Goal: Task Accomplishment & Management: Manage account settings

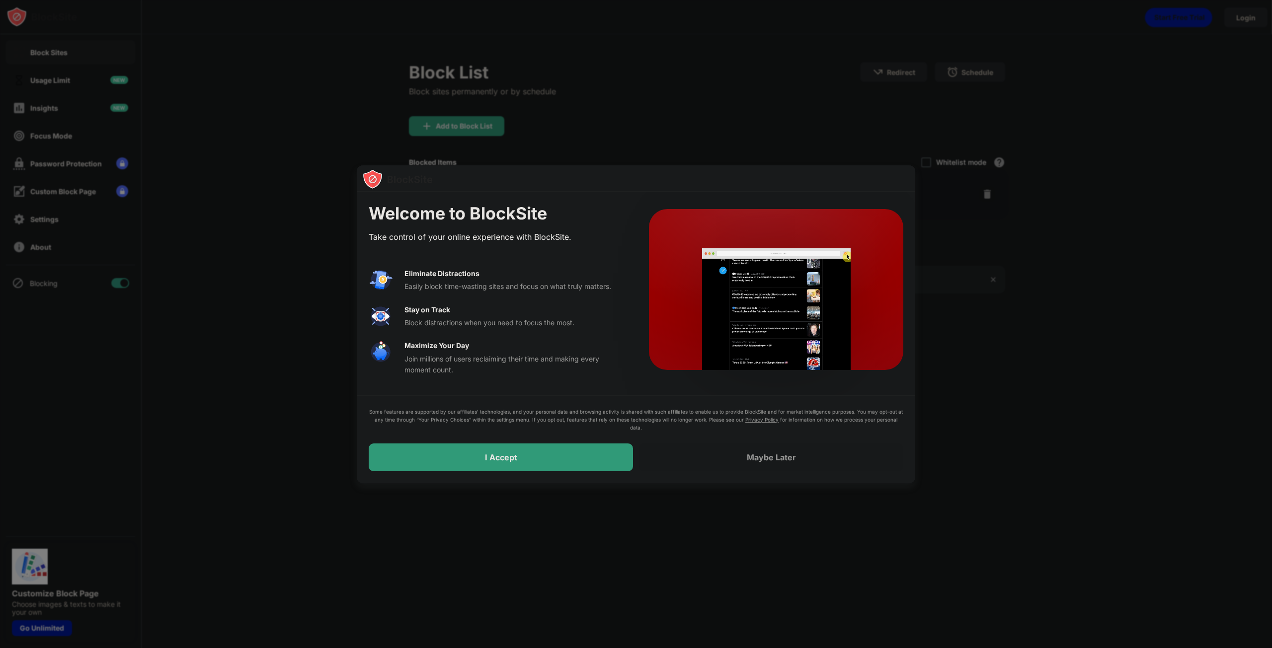
click at [579, 138] on div at bounding box center [636, 324] width 1272 height 648
click at [1167, 106] on div at bounding box center [636, 324] width 1272 height 648
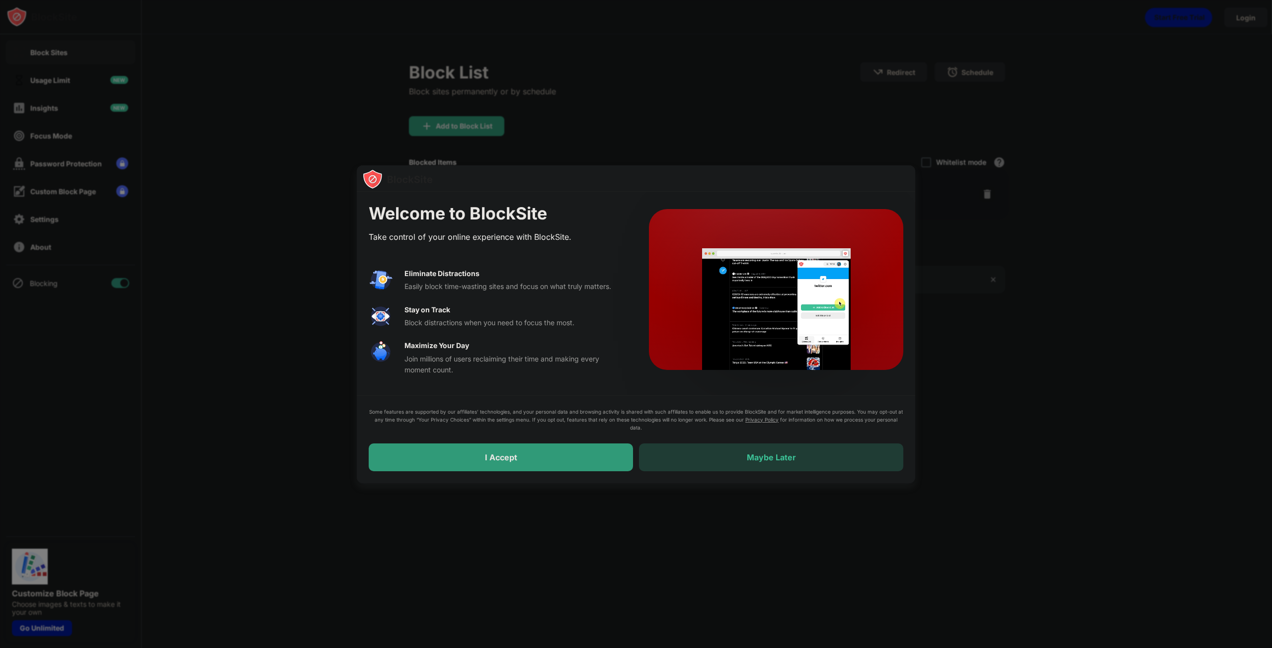
click at [802, 458] on div "Maybe Later" at bounding box center [771, 458] width 264 height 28
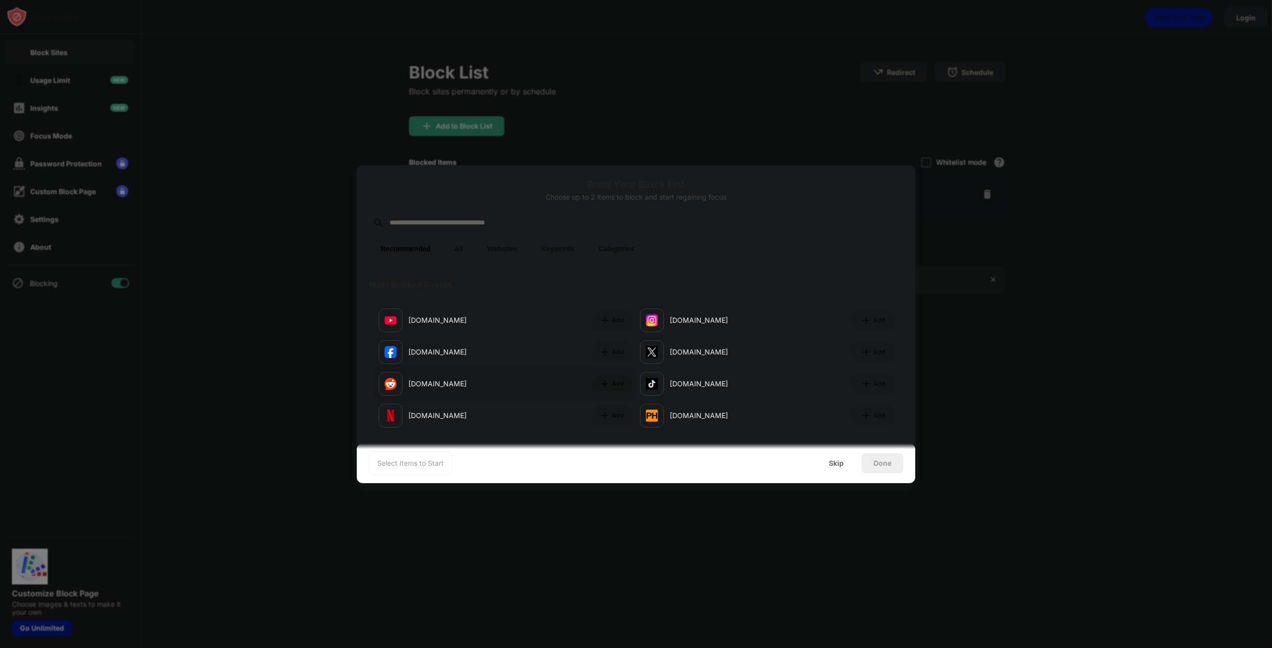
click at [605, 386] on img at bounding box center [605, 384] width 10 height 10
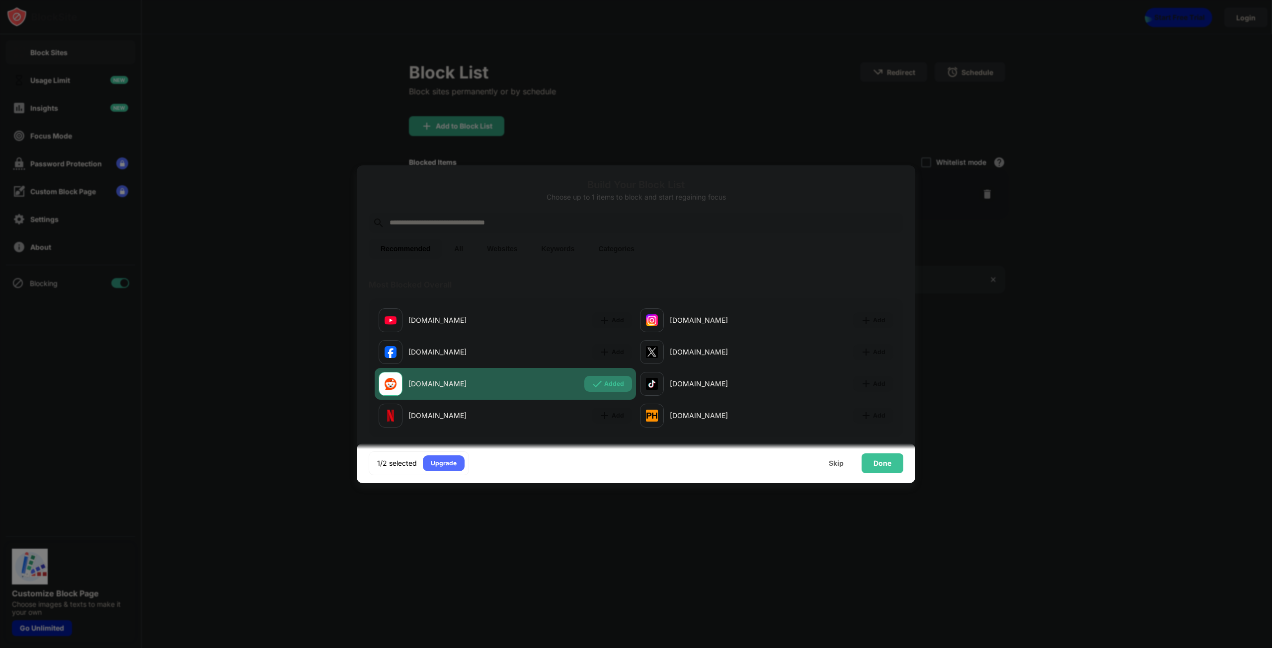
click at [592, 380] on img at bounding box center [597, 384] width 10 height 10
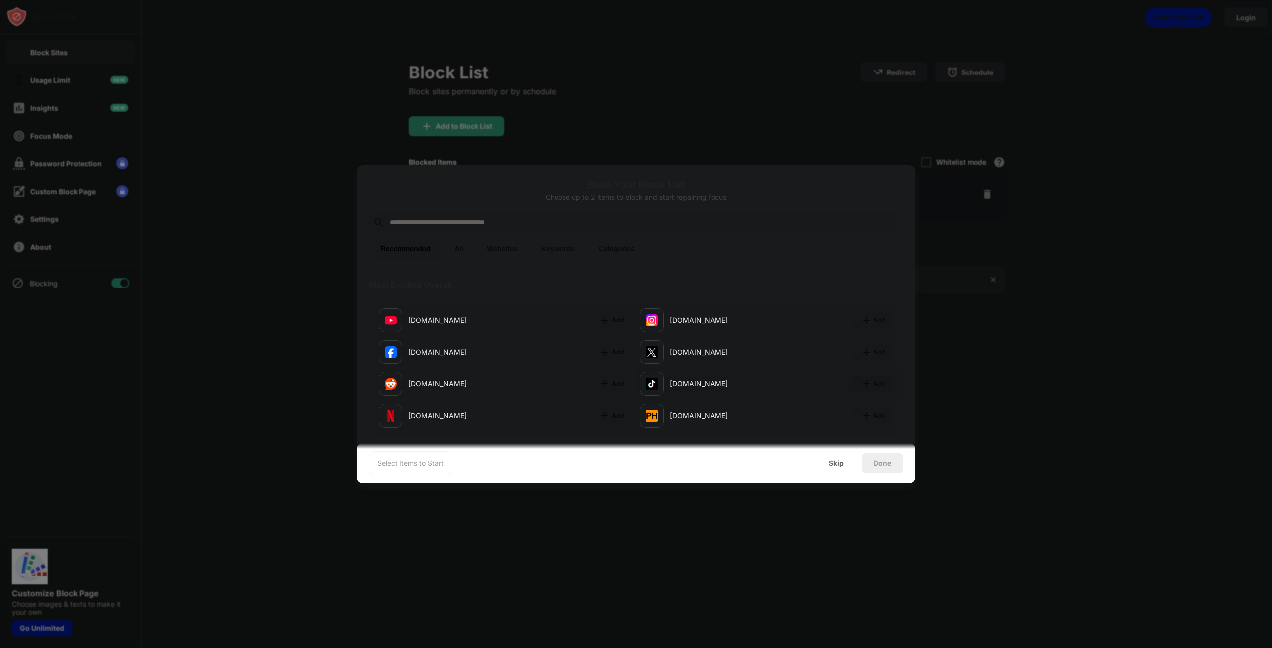
click at [646, 383] on img at bounding box center [652, 384] width 12 height 12
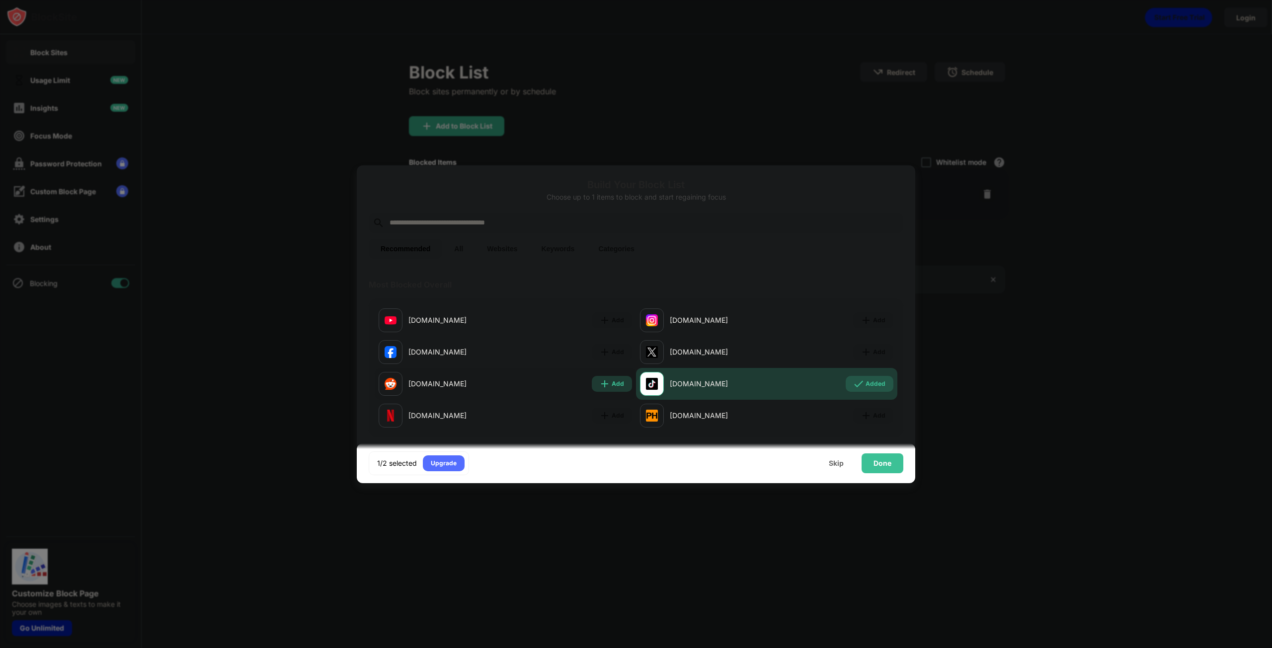
click at [612, 385] on div "Add" at bounding box center [618, 384] width 12 height 10
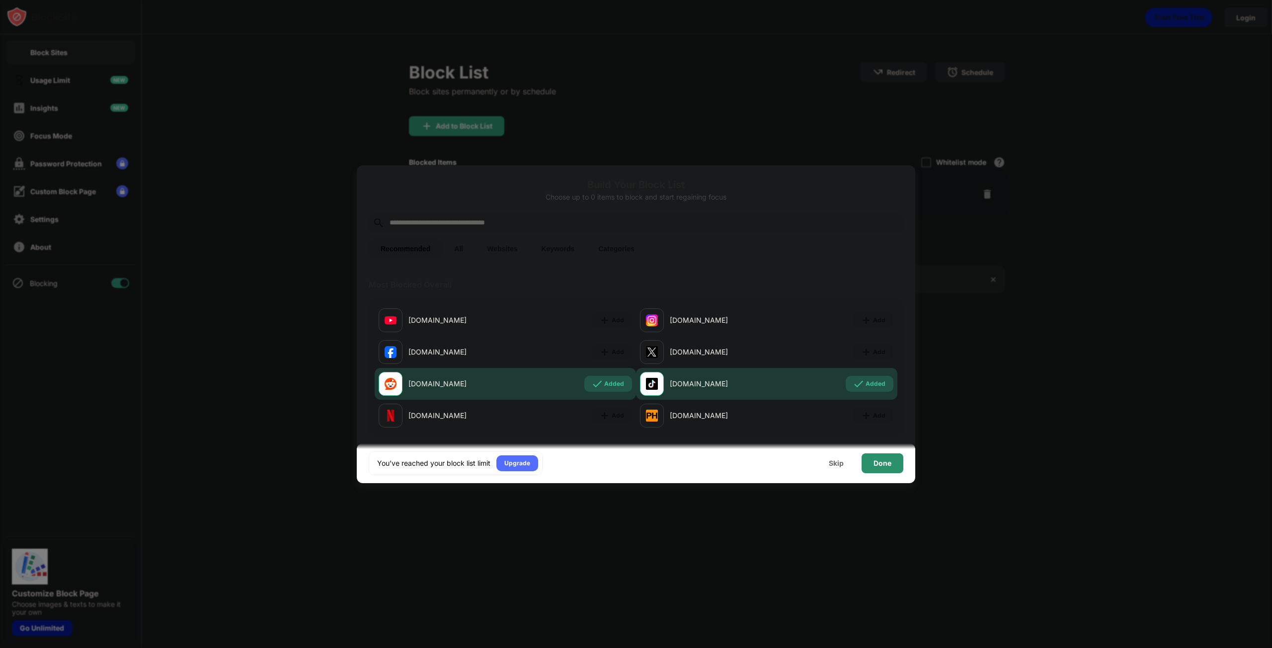
click at [873, 457] on div "Done" at bounding box center [883, 464] width 42 height 20
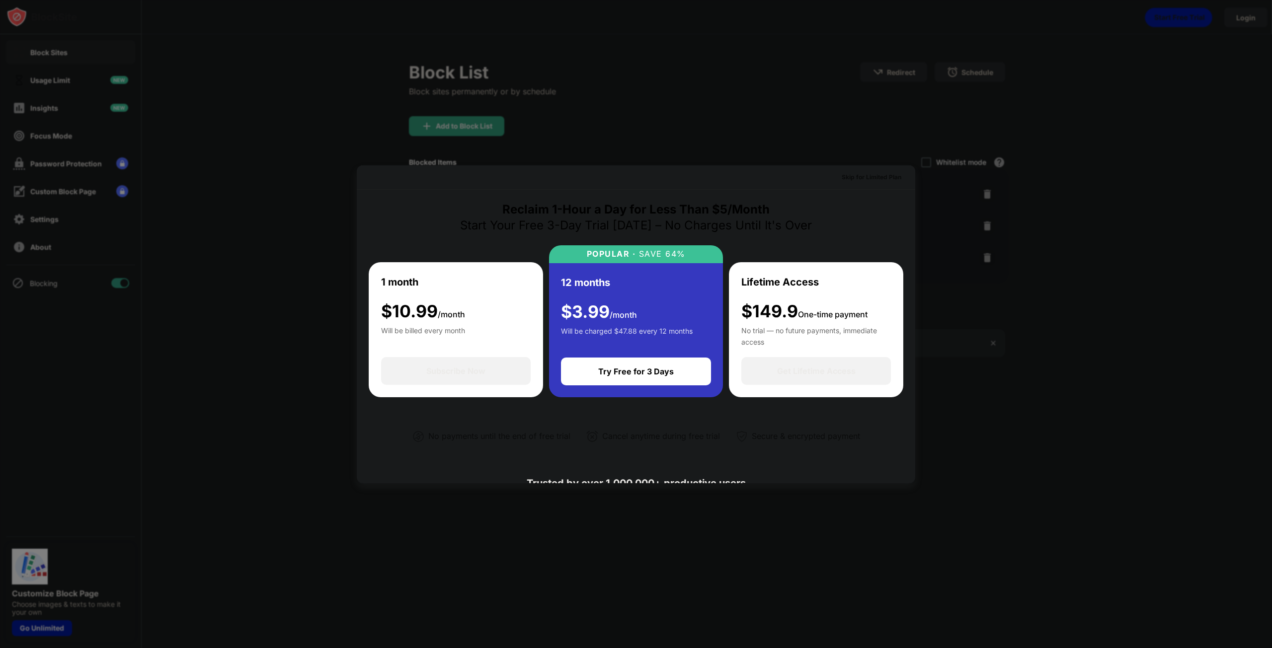
click at [991, 415] on div at bounding box center [636, 324] width 1272 height 648
click at [885, 175] on div "Skip for Limited Plan" at bounding box center [872, 177] width 60 height 10
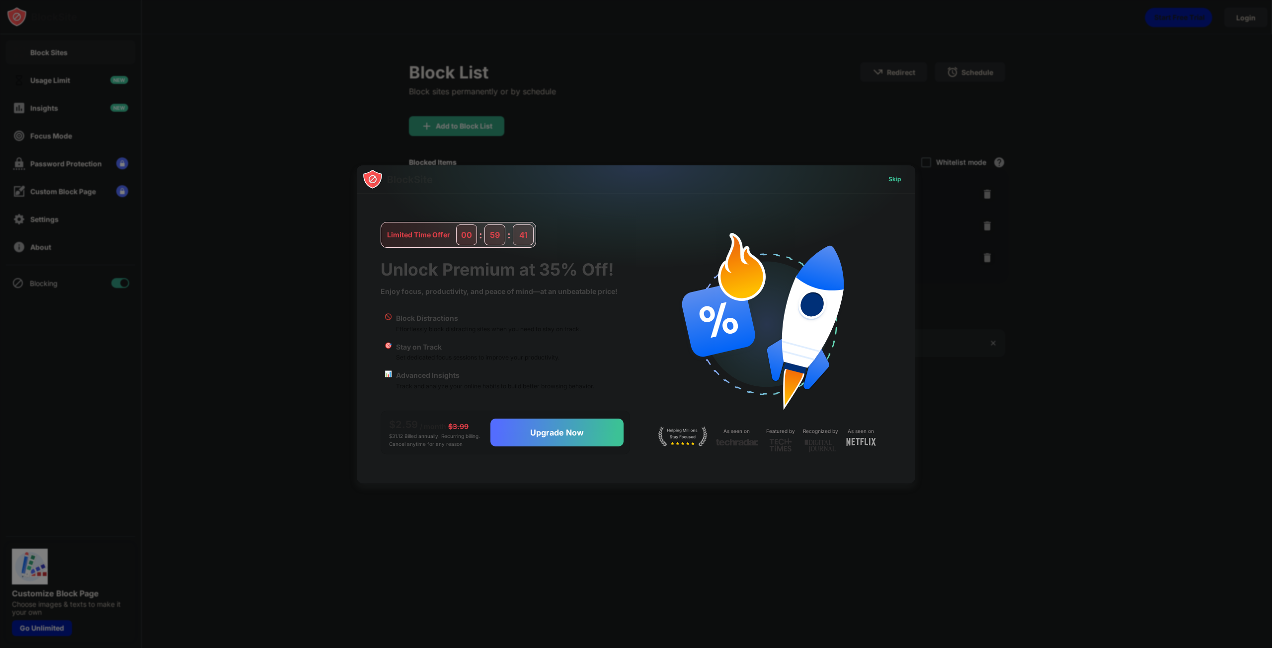
click at [891, 177] on div "Skip" at bounding box center [894, 179] width 13 height 10
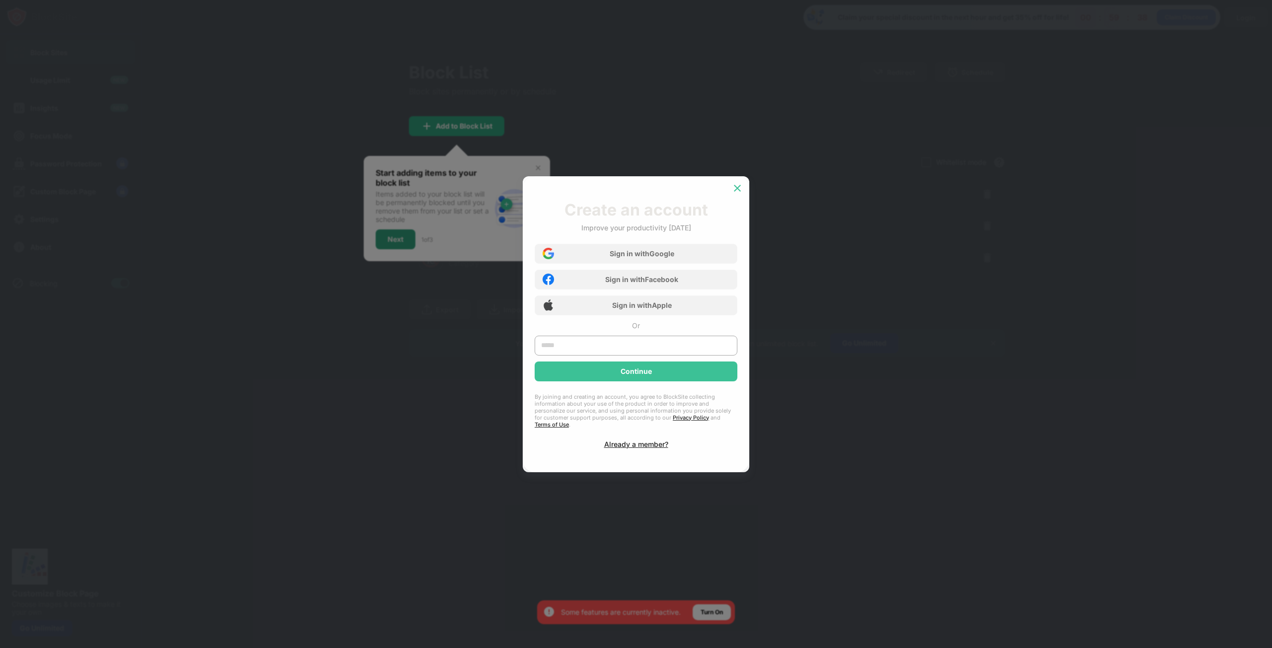
click at [736, 185] on div at bounding box center [737, 188] width 16 height 16
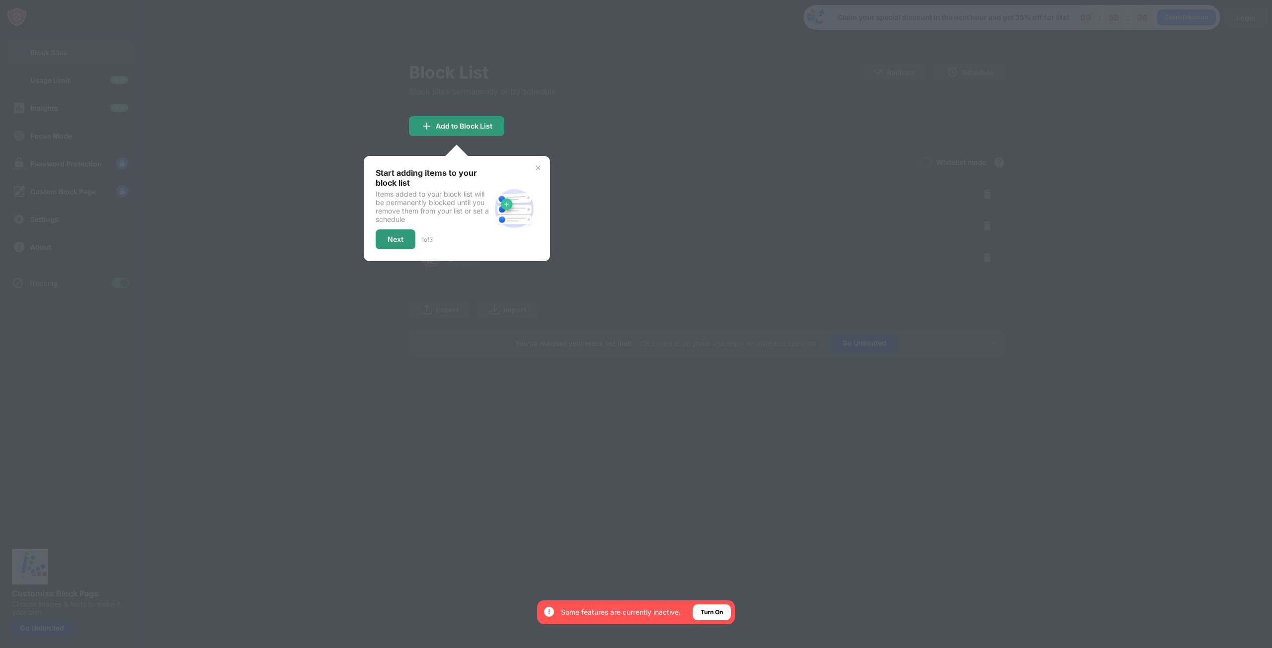
click at [546, 173] on div "Block List Block sites permanently or by schedule Redirect Choose a site to be …" at bounding box center [707, 209] width 596 height 295
click at [538, 170] on img at bounding box center [538, 168] width 8 height 8
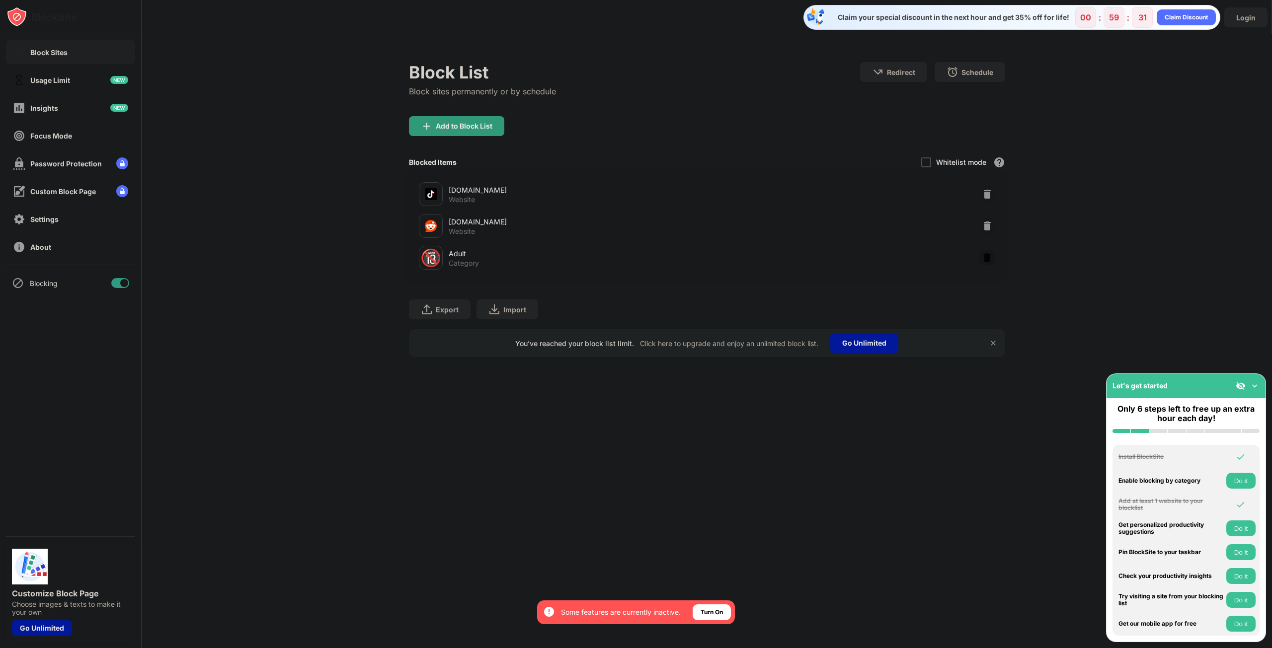
click at [992, 252] on div at bounding box center [987, 258] width 16 height 16
